Goal: Navigation & Orientation: Find specific page/section

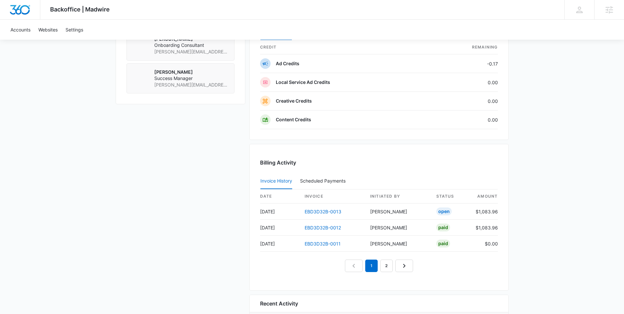
scroll to position [535, 0]
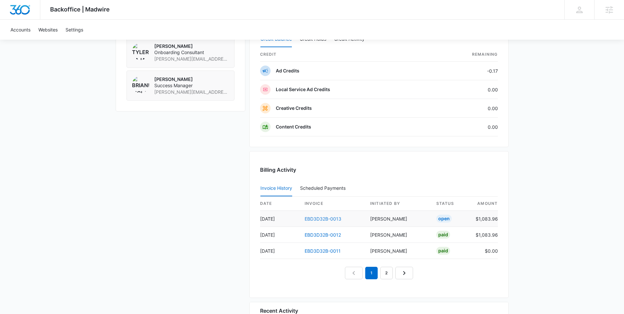
click at [328, 218] on link "EBD3D32B-0013" at bounding box center [323, 219] width 37 height 6
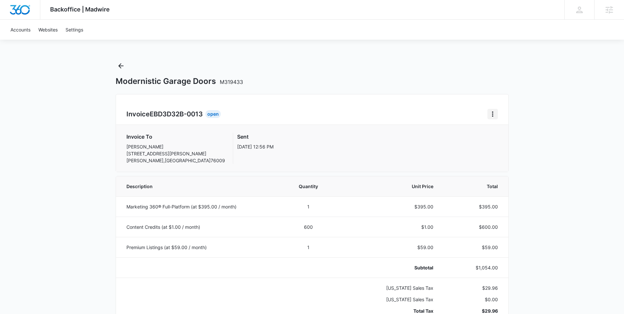
click at [493, 116] on icon "Home" at bounding box center [492, 113] width 1 height 5
click at [504, 129] on link "Download Invoice" at bounding box center [515, 132] width 38 height 6
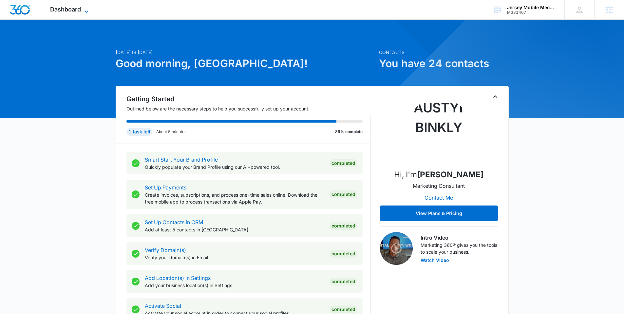
click at [68, 9] on span "Dashboard" at bounding box center [65, 9] width 31 height 7
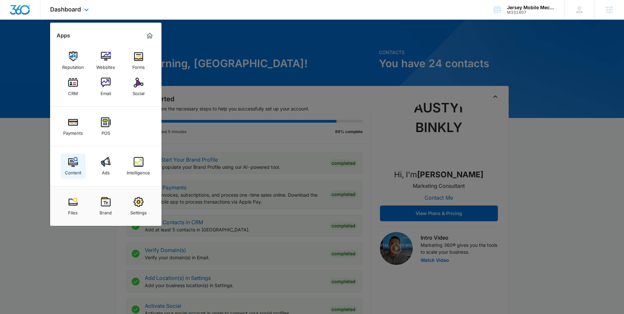
click at [78, 159] on link "Content" at bounding box center [73, 166] width 25 height 25
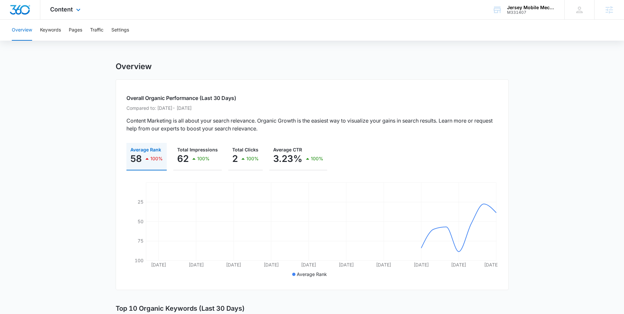
click at [61, 15] on div "Content Apps Reputation Websites Forms CRM Email Social Payments POS Content Ad…" at bounding box center [66, 9] width 52 height 19
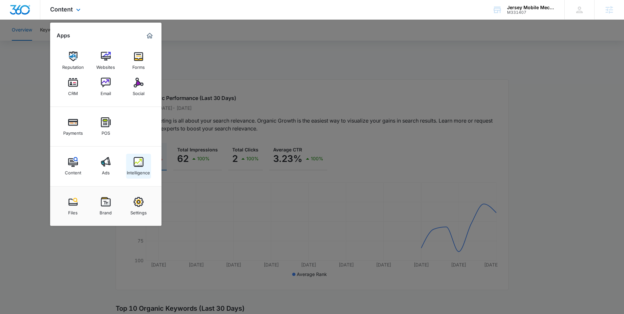
click at [139, 163] on img at bounding box center [139, 162] width 10 height 10
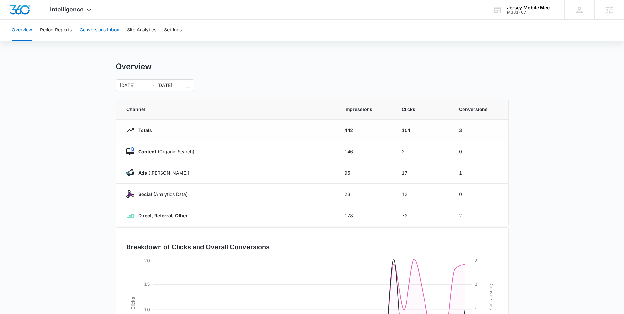
click at [99, 32] on button "Conversions Inbox" at bounding box center [100, 30] width 40 height 21
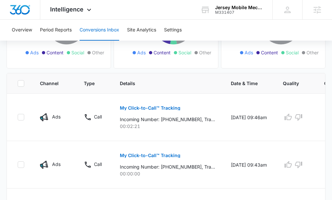
scroll to position [141, 0]
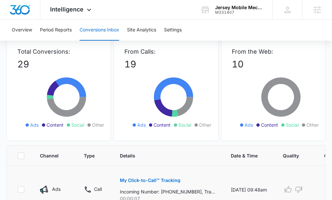
scroll to position [125, 0]
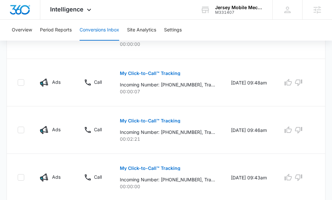
scroll to position [196, 0]
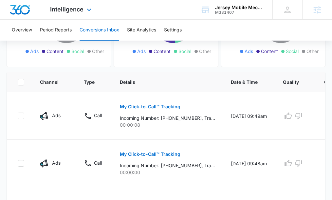
scroll to position [89, 0]
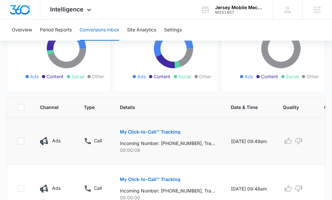
click at [146, 131] on p "My Click-to-Call™ Tracking" at bounding box center [150, 132] width 61 height 5
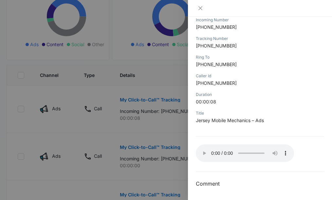
scroll to position [120, 0]
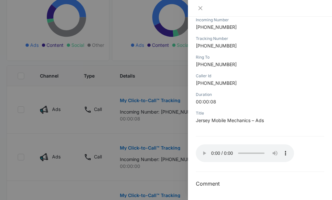
click at [171, 80] on div at bounding box center [166, 100] width 332 height 200
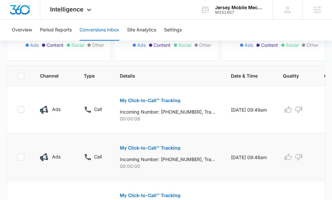
click at [154, 148] on p "My Click-to-Call™ Tracking" at bounding box center [150, 148] width 61 height 5
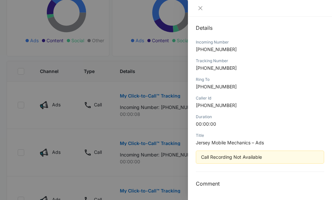
scroll to position [257, 0]
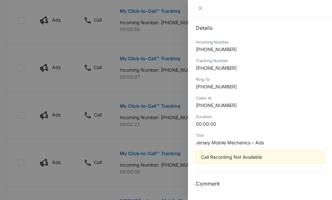
click at [161, 87] on div at bounding box center [166, 100] width 332 height 200
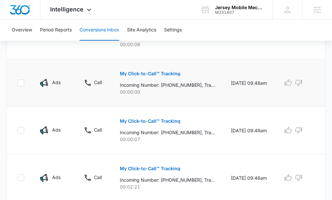
scroll to position [192, 0]
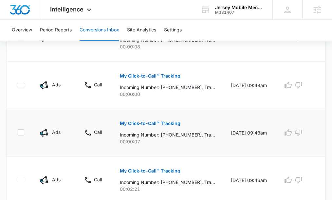
click at [142, 125] on p "My Click-to-Call™ Tracking" at bounding box center [150, 123] width 61 height 5
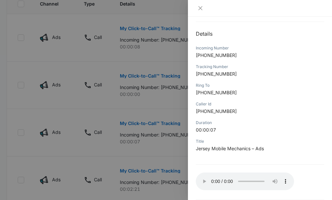
scroll to position [91, 0]
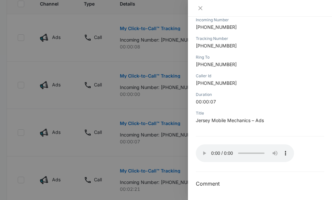
click at [161, 108] on div at bounding box center [166, 100] width 332 height 200
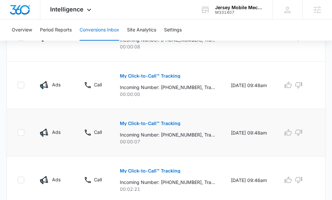
click at [139, 124] on p "My Click-to-Call™ Tracking" at bounding box center [150, 123] width 61 height 5
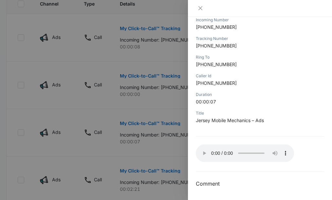
click at [138, 54] on div at bounding box center [166, 100] width 332 height 200
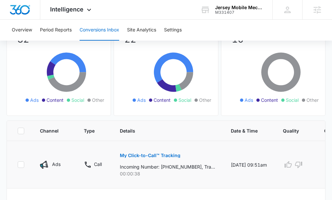
scroll to position [93, 0]
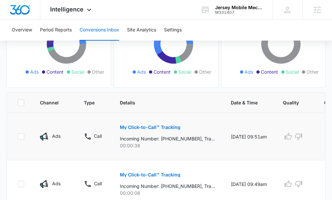
click at [149, 126] on p "My Click-to-Call™ Tracking" at bounding box center [150, 127] width 61 height 5
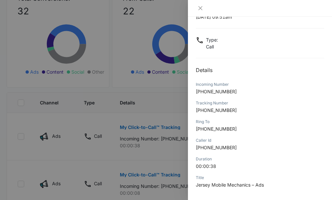
scroll to position [91, 0]
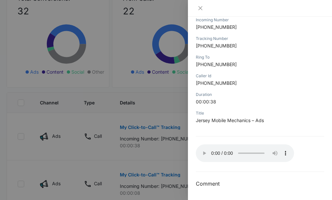
click at [109, 124] on div at bounding box center [166, 100] width 332 height 200
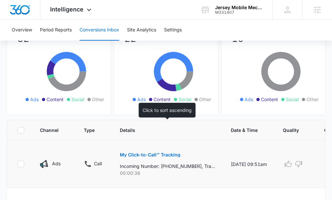
scroll to position [97, 0]
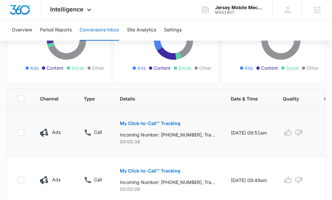
click at [142, 122] on p "My Click-to-Call™ Tracking" at bounding box center [150, 123] width 61 height 5
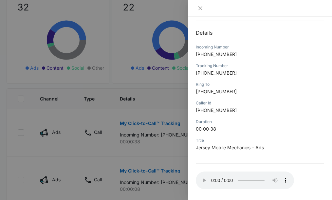
scroll to position [91, 0]
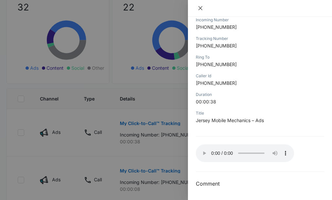
click at [202, 10] on icon "close" at bounding box center [200, 8] width 5 height 5
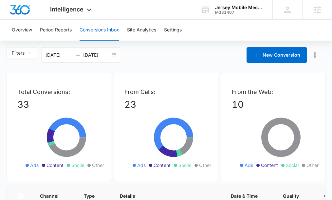
scroll to position [133, 0]
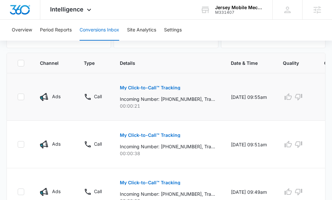
click at [143, 86] on p "My Click-to-Call™ Tracking" at bounding box center [150, 88] width 61 height 5
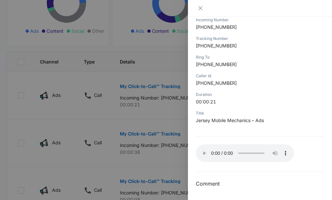
scroll to position [134, 0]
click at [162, 88] on div at bounding box center [166, 100] width 332 height 200
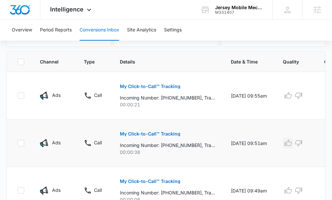
click at [289, 145] on icon "button" at bounding box center [288, 143] width 8 height 8
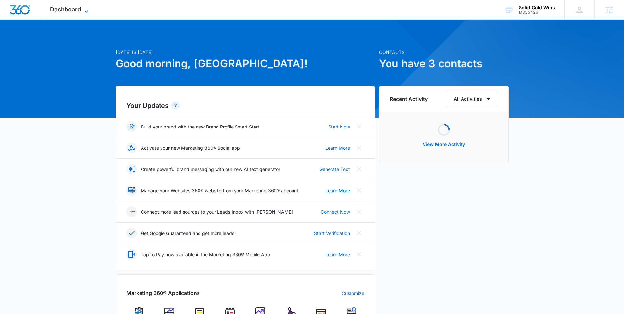
click at [69, 12] on span "Dashboard" at bounding box center [65, 9] width 31 height 7
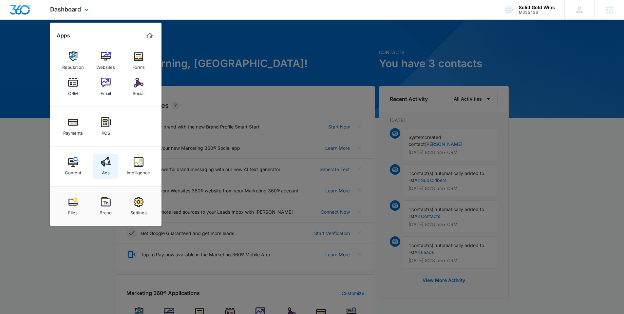
click at [107, 168] on div "Ads" at bounding box center [106, 171] width 8 height 9
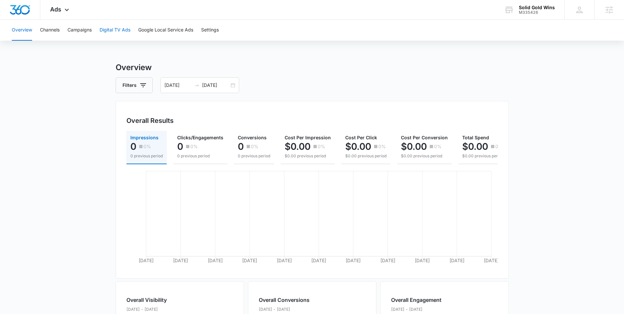
click at [121, 32] on button "Digital TV Ads" at bounding box center [115, 30] width 31 height 21
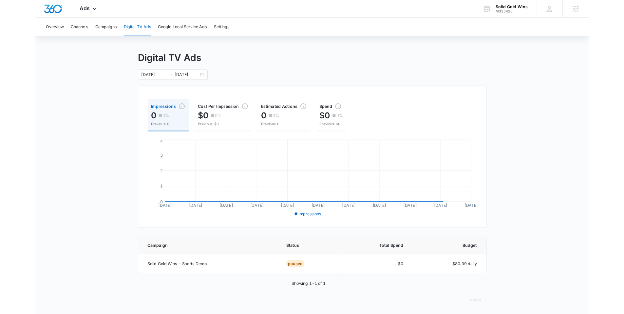
scroll to position [45, 0]
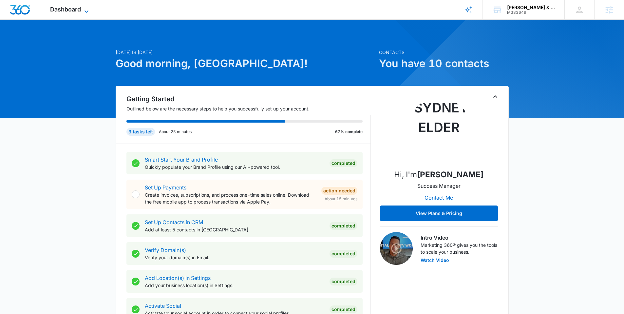
click at [85, 10] on icon at bounding box center [87, 12] width 8 height 8
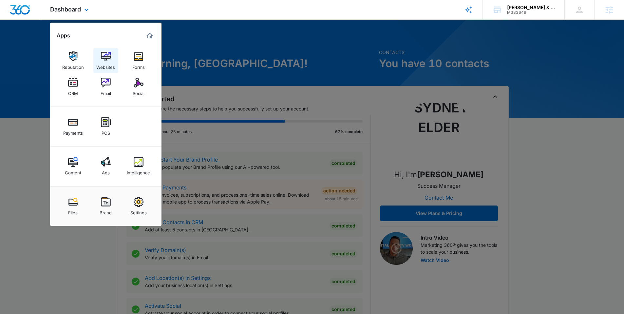
click at [101, 58] on img at bounding box center [106, 56] width 10 height 10
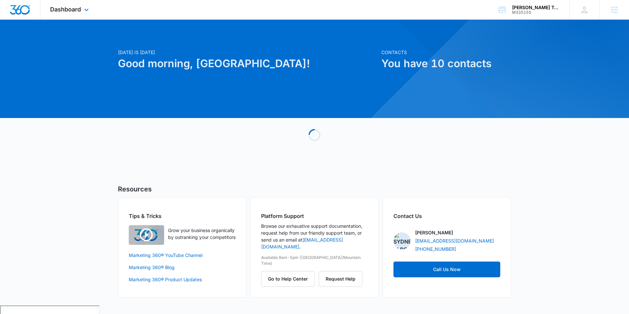
click at [86, 14] on div "Dashboard Apps Reputation Websites Forms CRM Email Social Shop Payments POS Con…" at bounding box center [70, 9] width 60 height 19
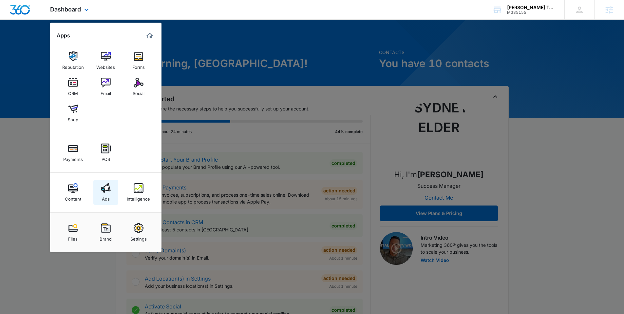
click at [108, 194] on div "Ads" at bounding box center [106, 197] width 8 height 9
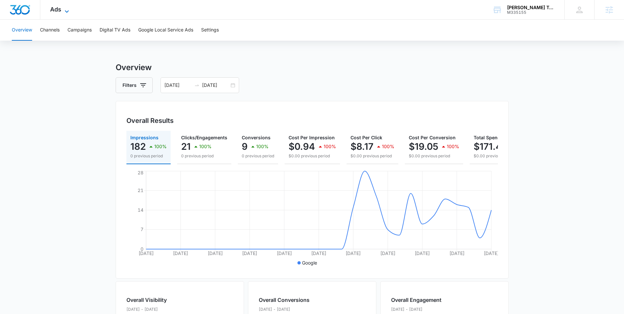
click at [70, 10] on icon at bounding box center [67, 12] width 8 height 8
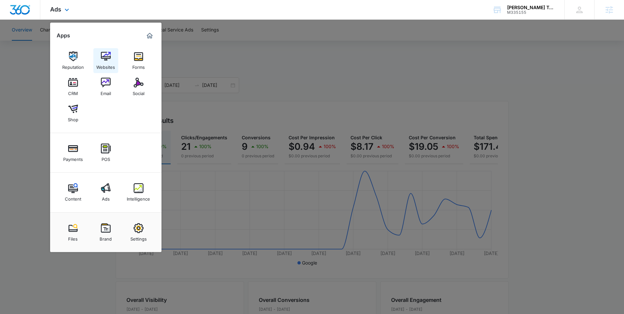
click at [108, 57] on img at bounding box center [106, 56] width 10 height 10
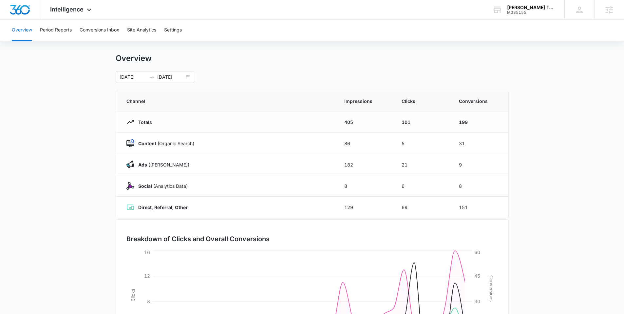
scroll to position [12, 0]
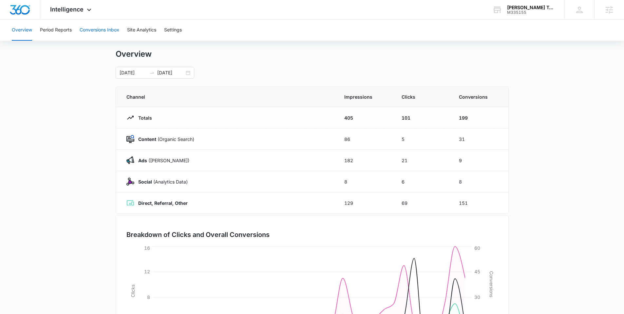
click at [95, 31] on button "Conversions Inbox" at bounding box center [100, 30] width 40 height 21
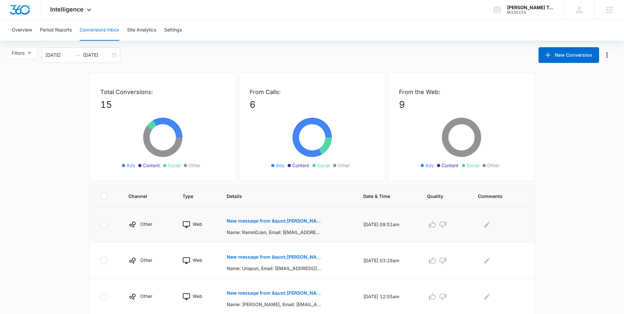
click at [281, 218] on button "New message from &quot;[PERSON_NAME] Tours&quot;" at bounding box center [274, 221] width 95 height 16
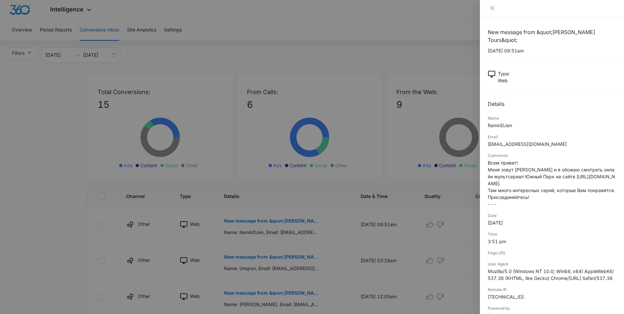
click at [425, 205] on div at bounding box center [312, 157] width 624 height 314
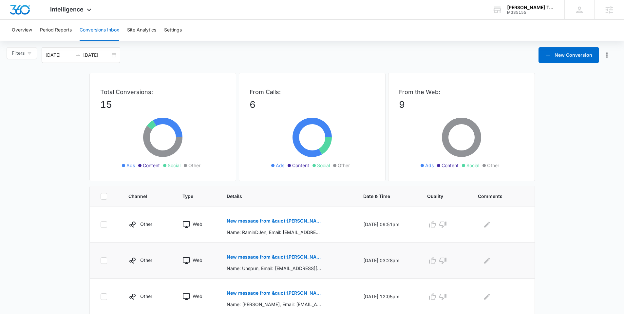
click at [257, 256] on p "New message from &quot;[PERSON_NAME] Tours&quot;" at bounding box center [274, 257] width 95 height 5
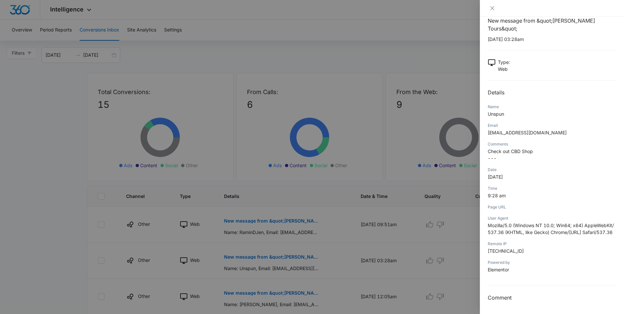
scroll to position [18, 0]
click at [368, 221] on div at bounding box center [312, 157] width 624 height 314
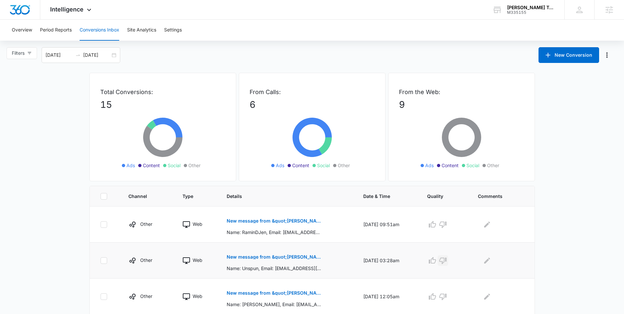
click at [448, 261] on button "button" at bounding box center [443, 260] width 10 height 10
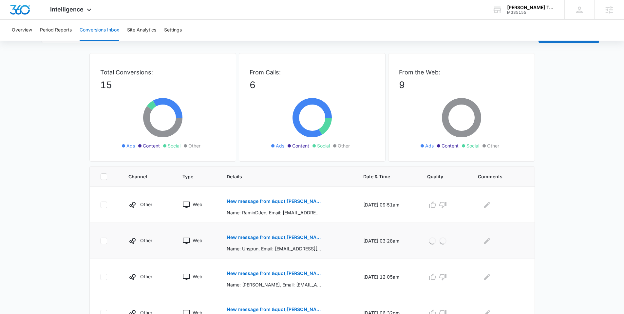
scroll to position [28, 0]
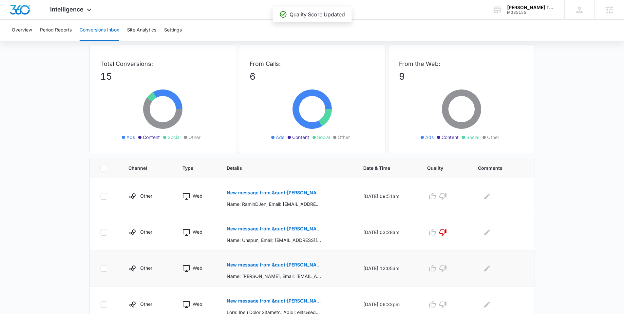
click at [258, 267] on button "New message from &quot;[PERSON_NAME] Tours&quot;" at bounding box center [274, 265] width 95 height 16
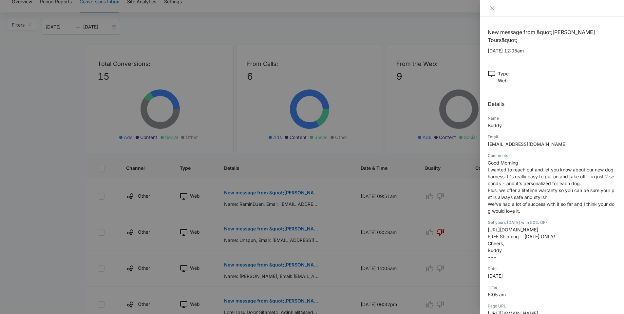
click at [406, 212] on div at bounding box center [312, 157] width 624 height 314
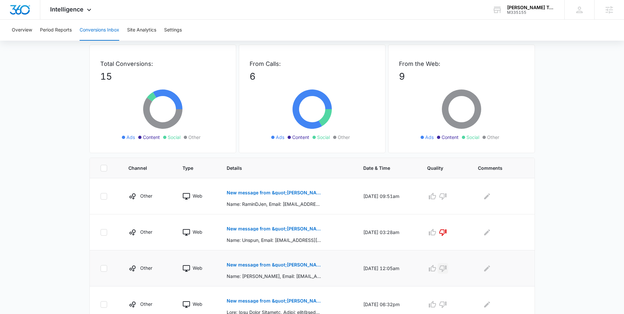
click at [447, 268] on icon "button" at bounding box center [443, 268] width 8 height 8
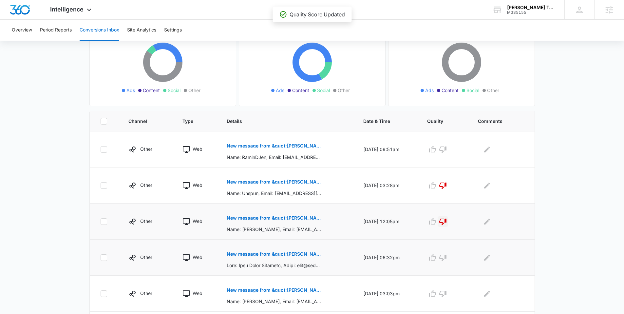
scroll to position [76, 0]
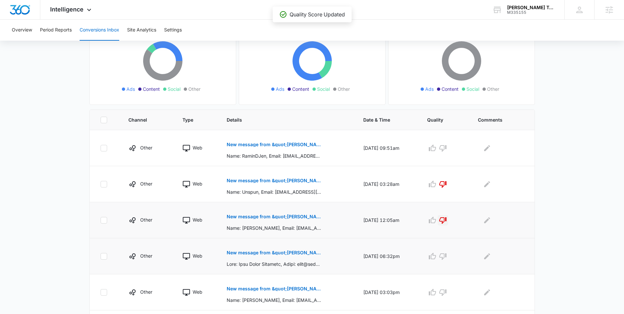
click at [270, 250] on p "New message from &quot;[PERSON_NAME] Tours&quot;" at bounding box center [274, 252] width 95 height 5
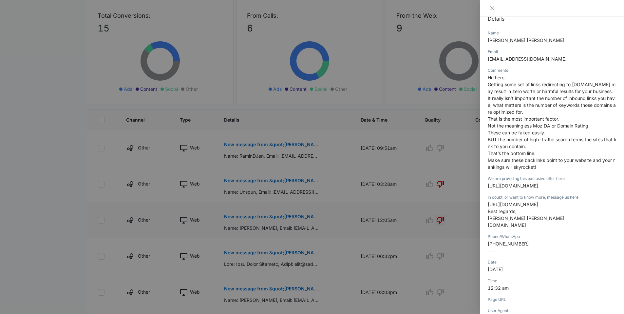
scroll to position [158, 0]
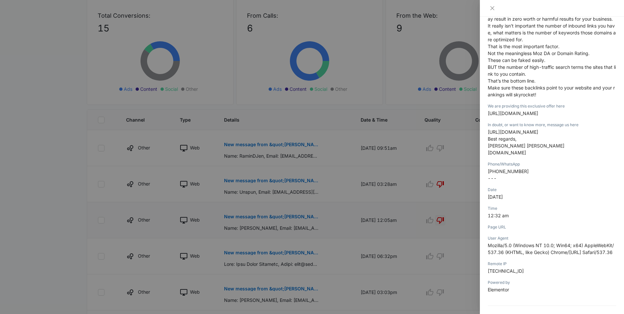
click at [358, 237] on div at bounding box center [312, 157] width 624 height 314
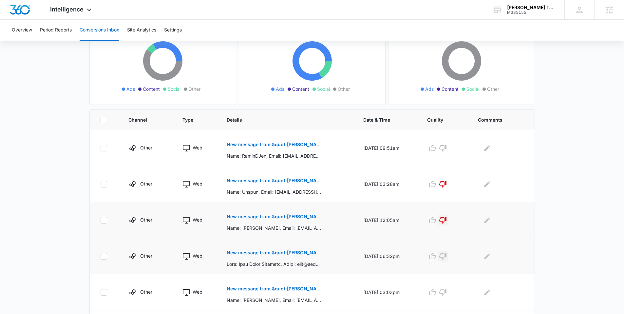
click at [447, 257] on icon "button" at bounding box center [443, 256] width 8 height 8
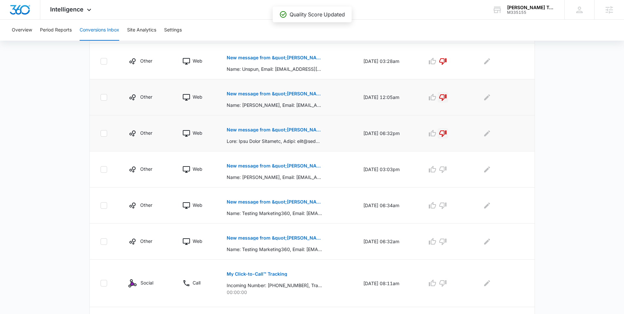
scroll to position [219, 0]
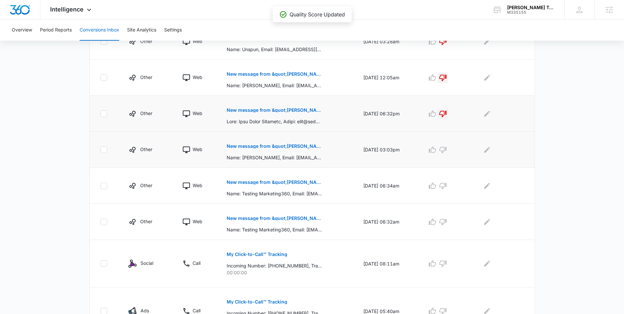
click at [269, 149] on button "New message from &quot;[PERSON_NAME] Tours&quot;" at bounding box center [274, 146] width 95 height 16
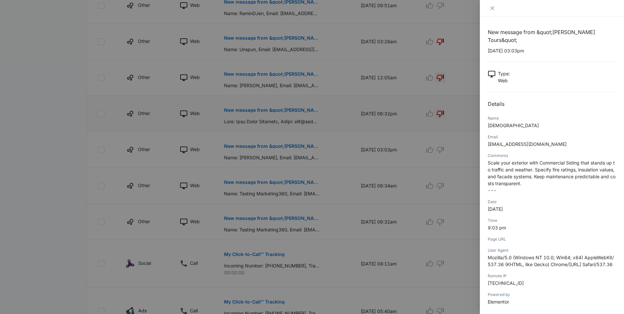
click at [406, 178] on div at bounding box center [312, 157] width 624 height 314
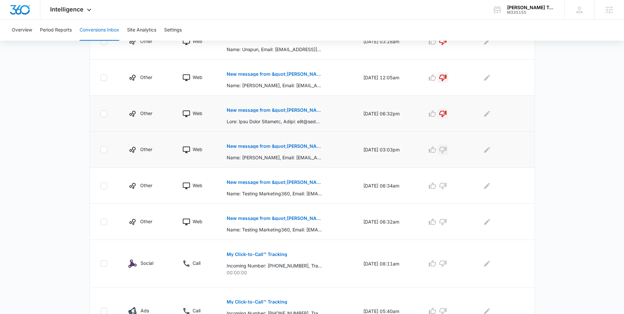
click at [447, 151] on icon "button" at bounding box center [443, 150] width 8 height 8
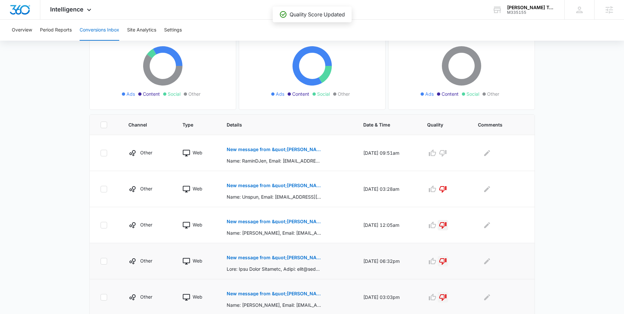
scroll to position [0, 0]
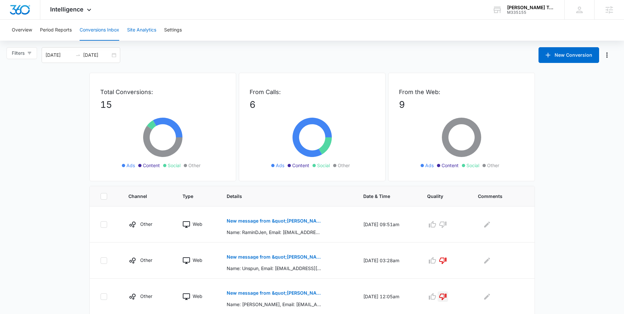
click at [147, 32] on button "Site Analytics" at bounding box center [141, 30] width 29 height 21
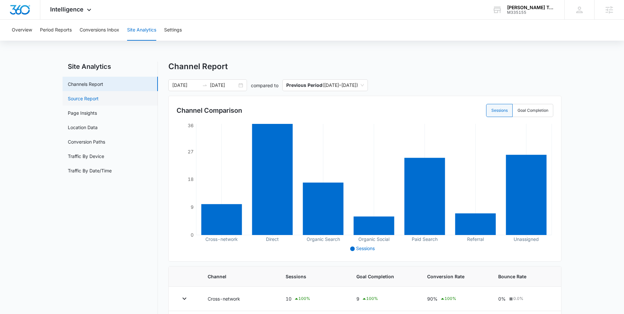
click at [88, 100] on link "Source Report" at bounding box center [83, 98] width 31 height 7
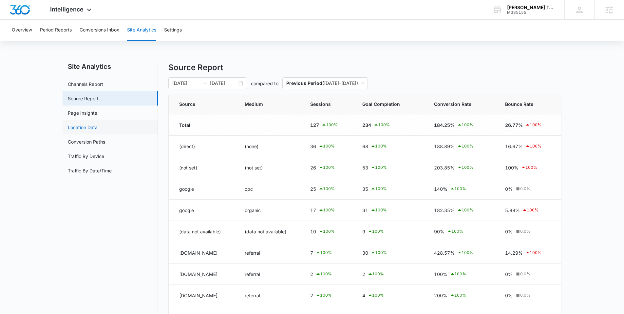
click at [85, 127] on link "Location Data" at bounding box center [83, 127] width 30 height 7
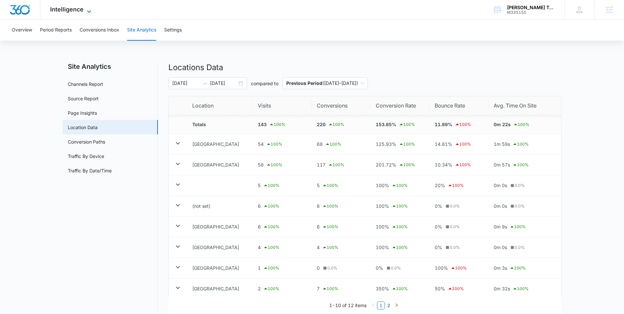
click at [72, 11] on span "Intelligence" at bounding box center [66, 9] width 33 height 7
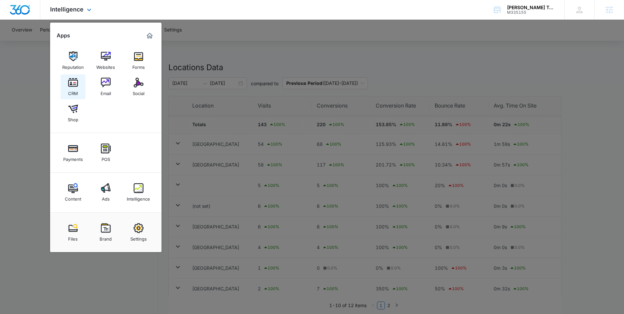
click at [80, 84] on link "CRM" at bounding box center [73, 86] width 25 height 25
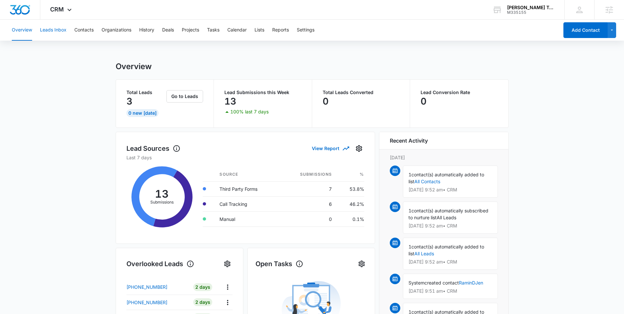
click at [55, 27] on button "Leads Inbox" at bounding box center [53, 30] width 27 height 21
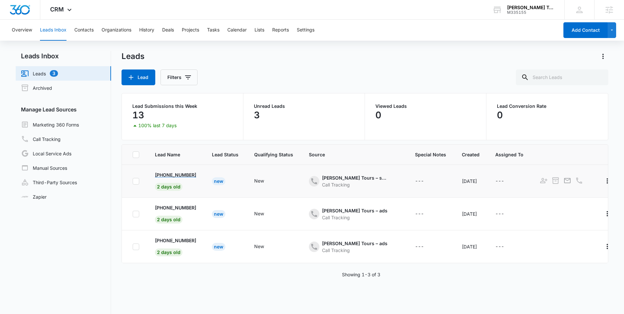
click at [186, 173] on p "[PHONE_NUMBER]" at bounding box center [175, 174] width 41 height 7
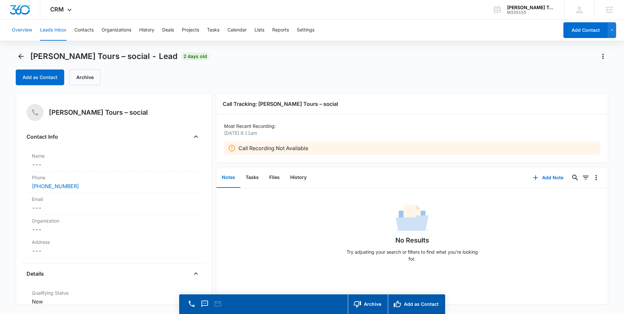
click at [28, 29] on button "Overview" at bounding box center [22, 30] width 20 height 21
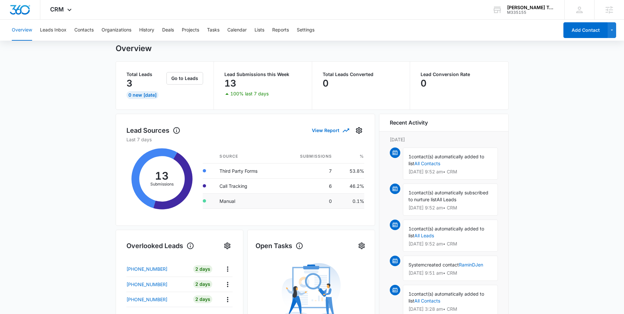
scroll to position [49, 0]
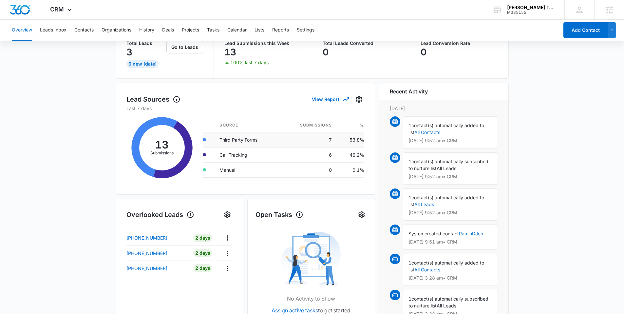
click at [242, 143] on td "Third Party Forms" at bounding box center [247, 139] width 66 height 15
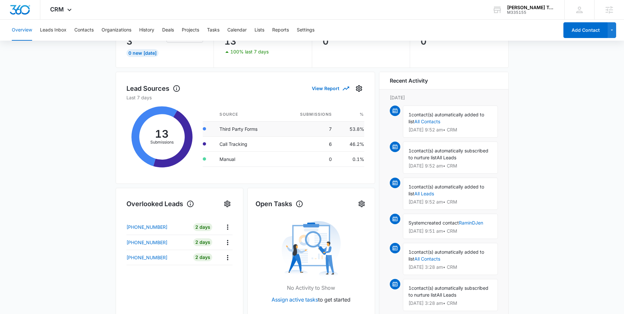
scroll to position [61, 0]
click at [59, 32] on button "Leads Inbox" at bounding box center [53, 30] width 27 height 21
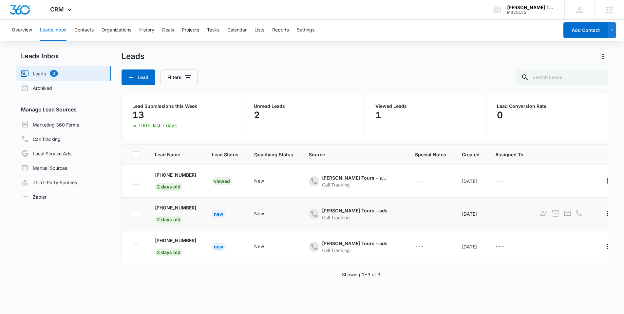
click at [189, 204] on p "[PHONE_NUMBER]" at bounding box center [175, 207] width 41 height 7
click at [86, 29] on button "Contacts" at bounding box center [83, 30] width 19 height 21
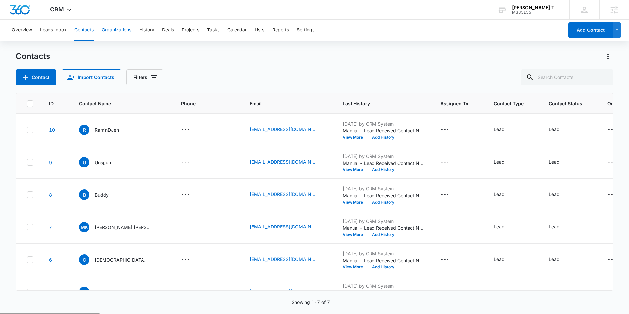
click at [107, 32] on button "Organizations" at bounding box center [117, 30] width 30 height 21
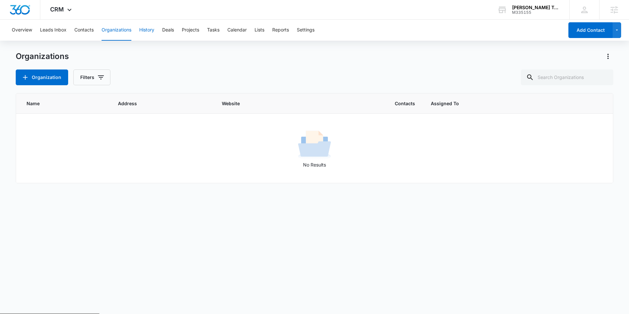
click at [147, 31] on button "History" at bounding box center [146, 30] width 15 height 21
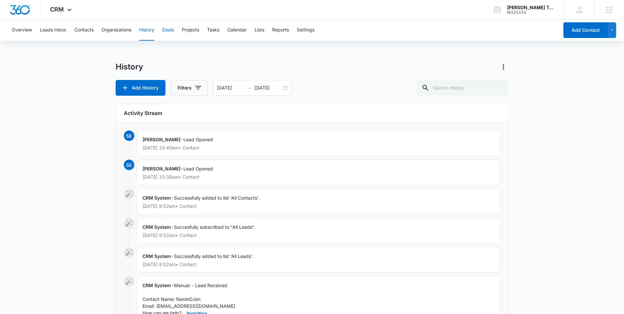
click at [174, 30] on button "Deals" at bounding box center [168, 30] width 12 height 21
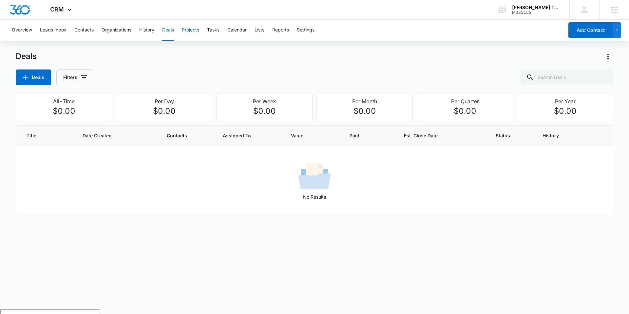
click at [197, 29] on button "Projects" at bounding box center [190, 30] width 17 height 21
click at [68, 13] on icon at bounding box center [70, 12] width 8 height 8
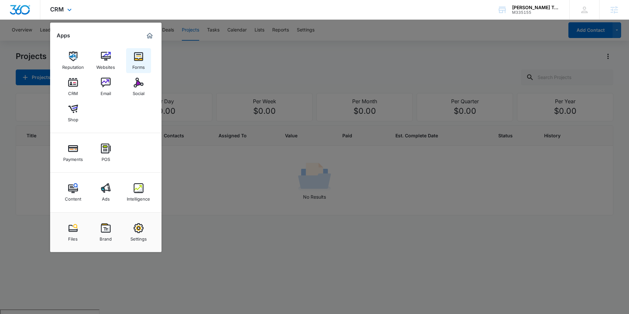
click at [141, 66] on div "Forms" at bounding box center [138, 65] width 12 height 9
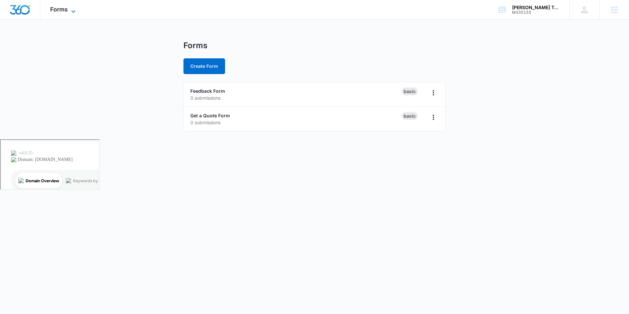
click at [76, 11] on icon at bounding box center [73, 12] width 8 height 8
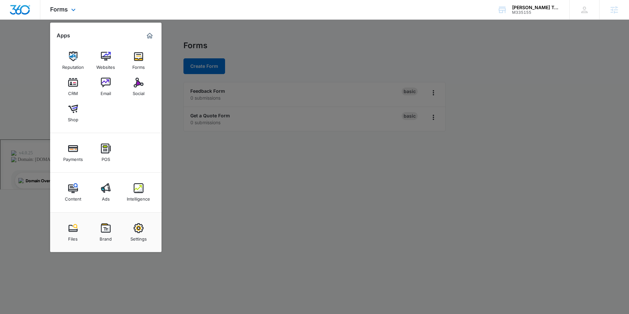
click at [254, 17] on div "Forms Apps Reputation Websites Forms CRM Email Social Shop Payments POS Content…" at bounding box center [314, 10] width 629 height 20
click at [41, 145] on div at bounding box center [314, 157] width 629 height 314
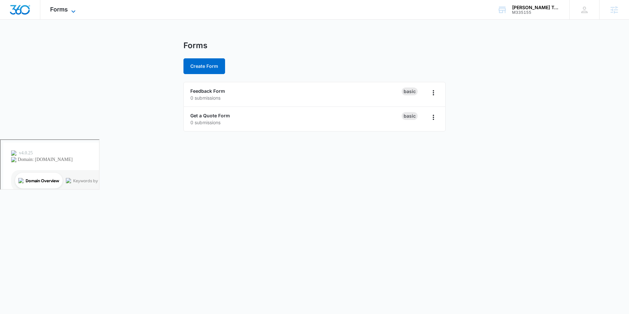
click at [59, 10] on span "Forms" at bounding box center [59, 9] width 18 height 7
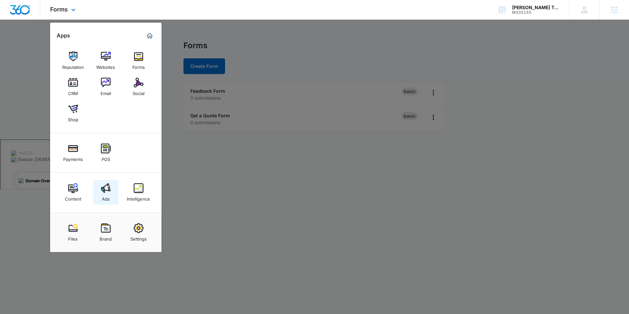
click at [109, 193] on div "Ads" at bounding box center [106, 197] width 8 height 9
